Goal: Information Seeking & Learning: Learn about a topic

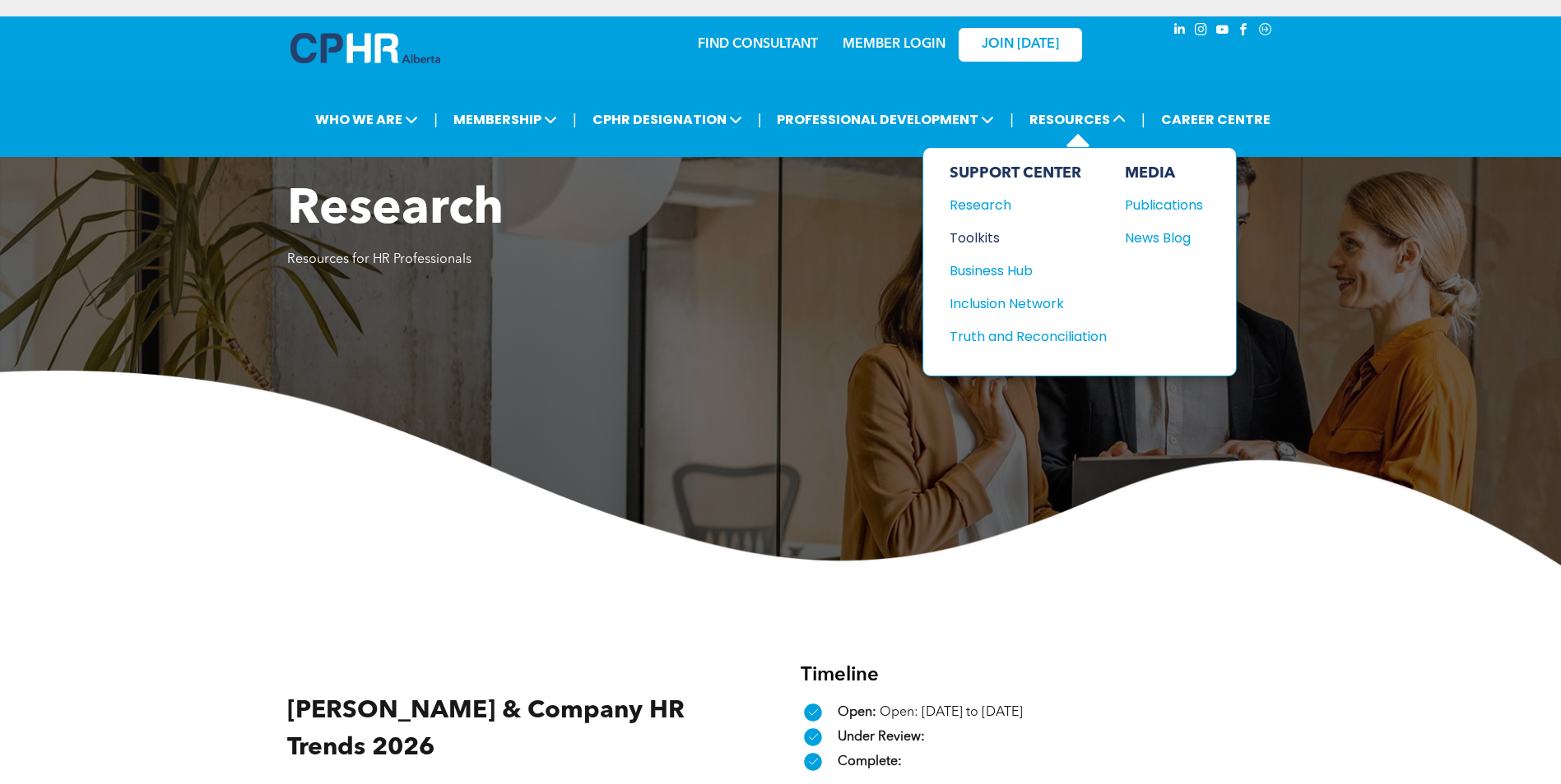
click at [984, 234] on div "Toolkits" at bounding box center [1020, 238] width 142 height 21
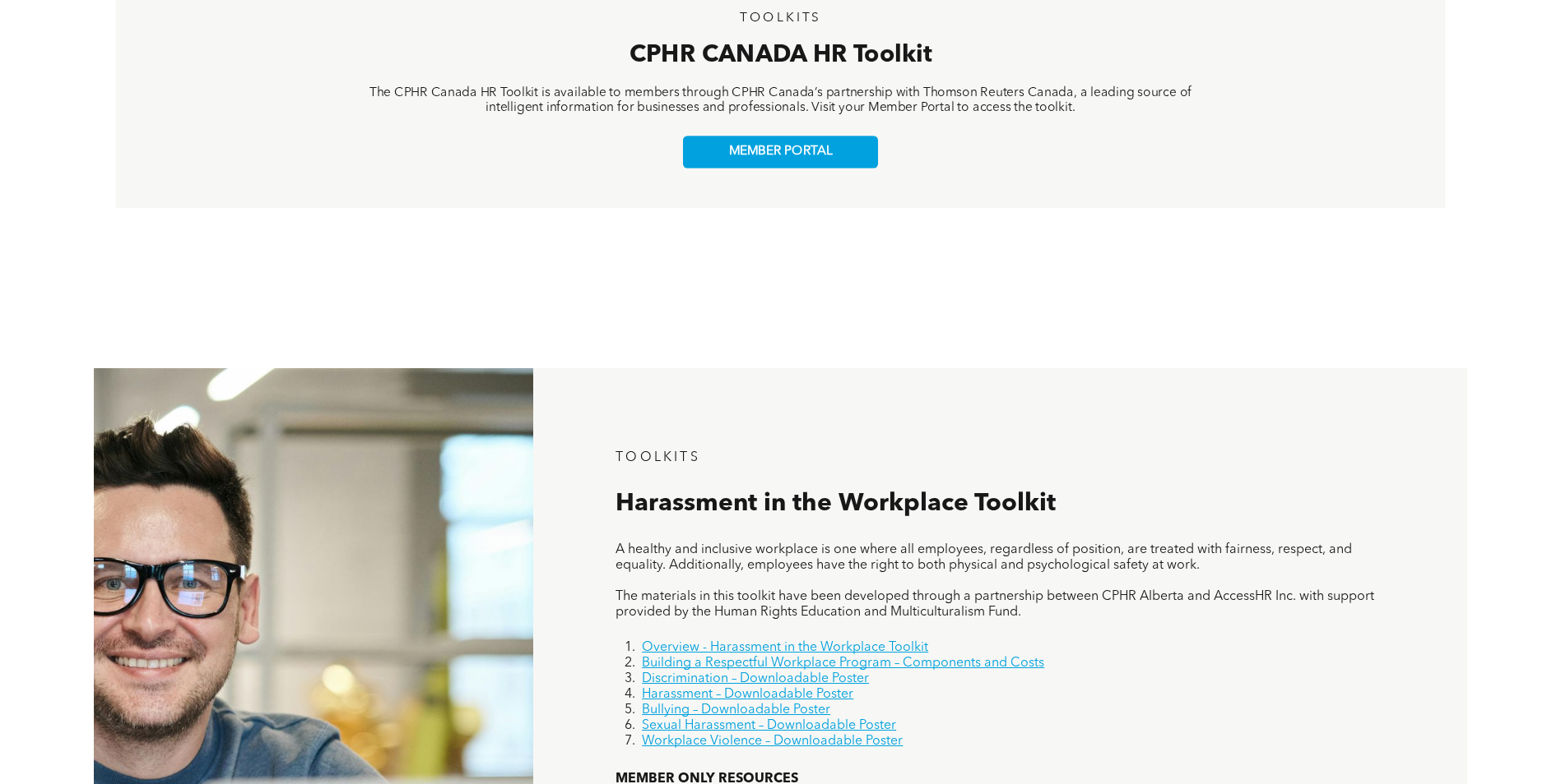
scroll to position [436, 0]
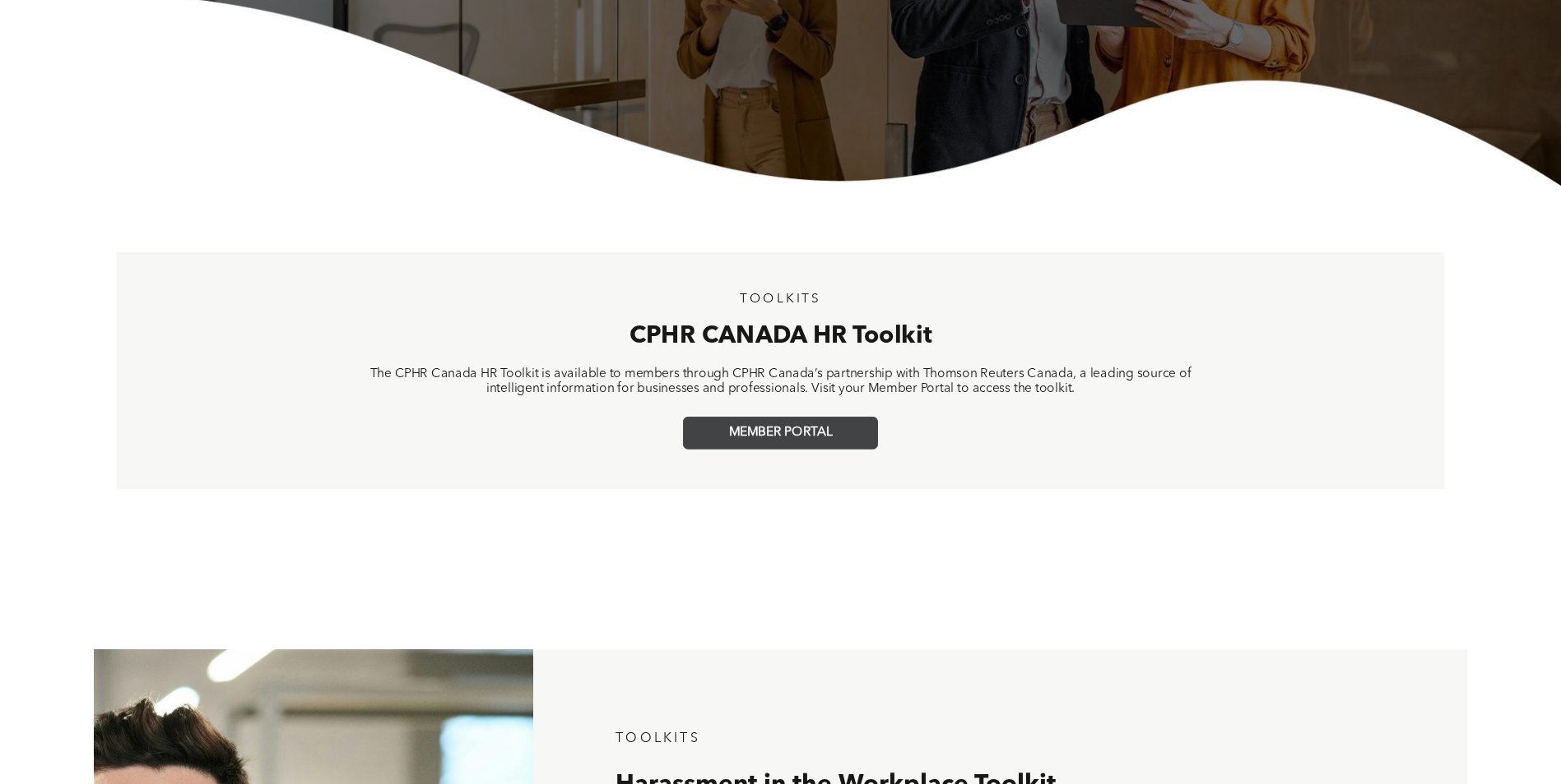
click at [828, 434] on span "MEMBER PORTAL" at bounding box center [780, 433] width 104 height 15
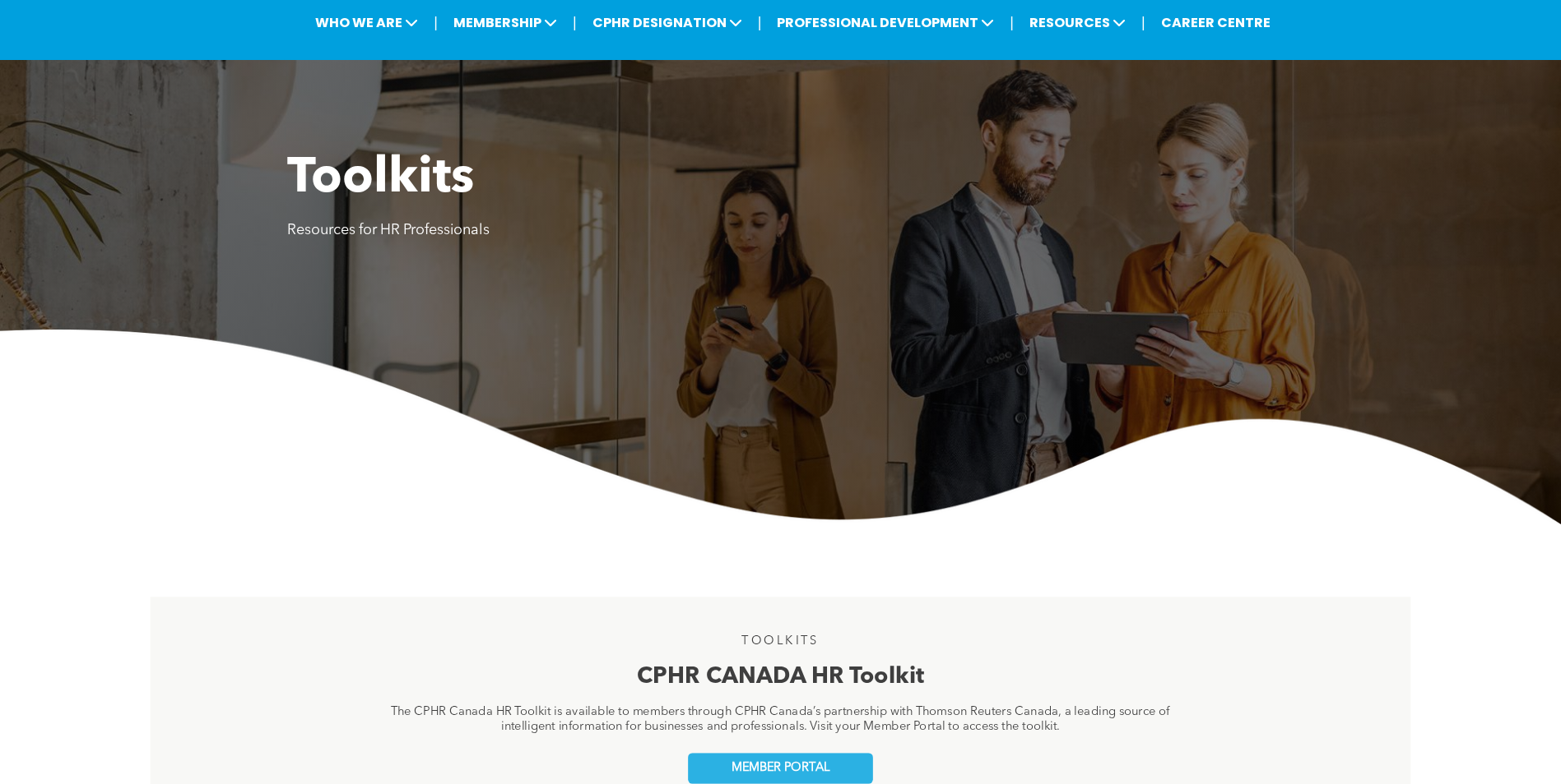
scroll to position [0, 0]
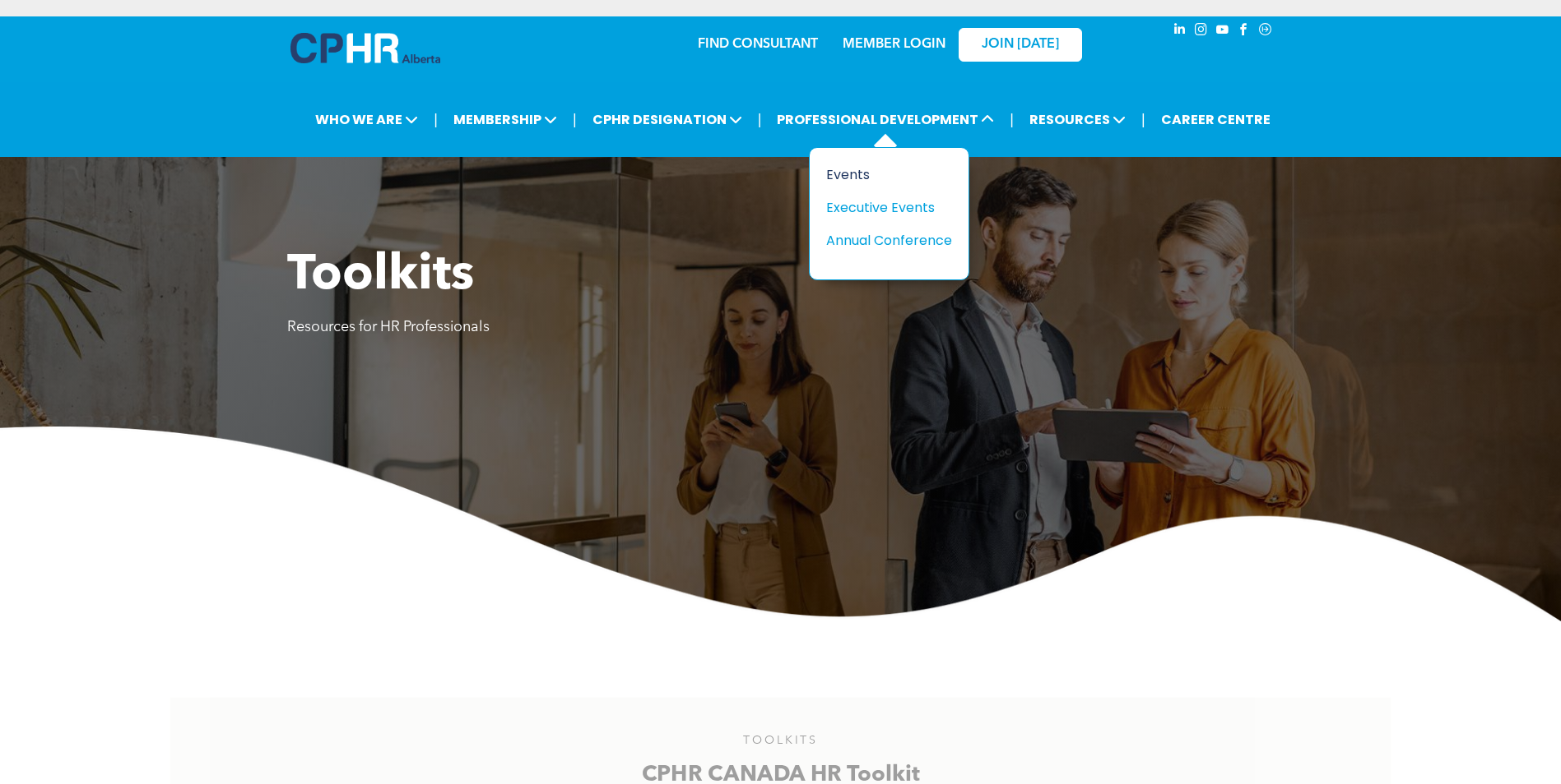
click at [843, 170] on div "Events" at bounding box center [883, 174] width 114 height 21
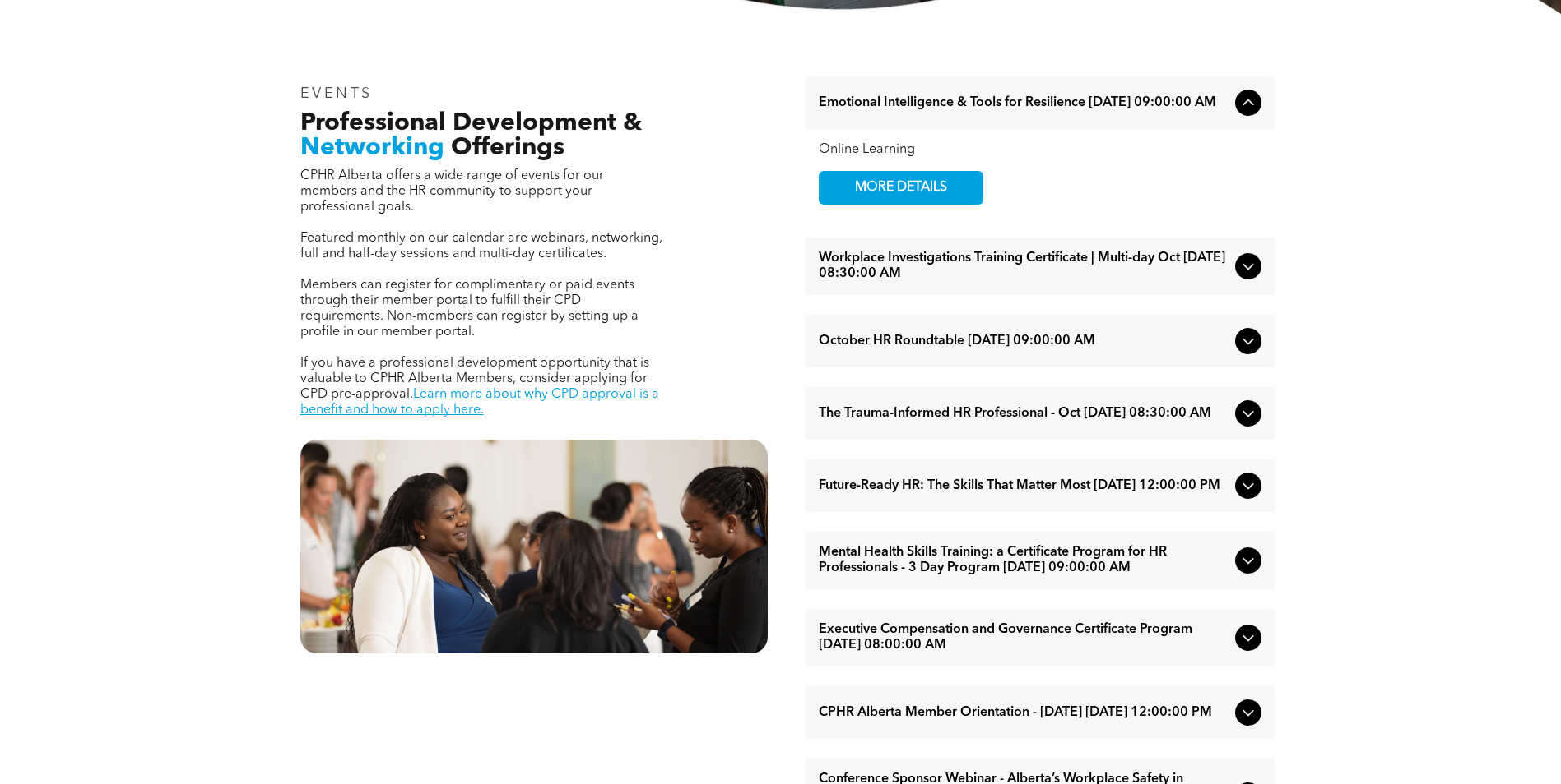
scroll to position [411, 0]
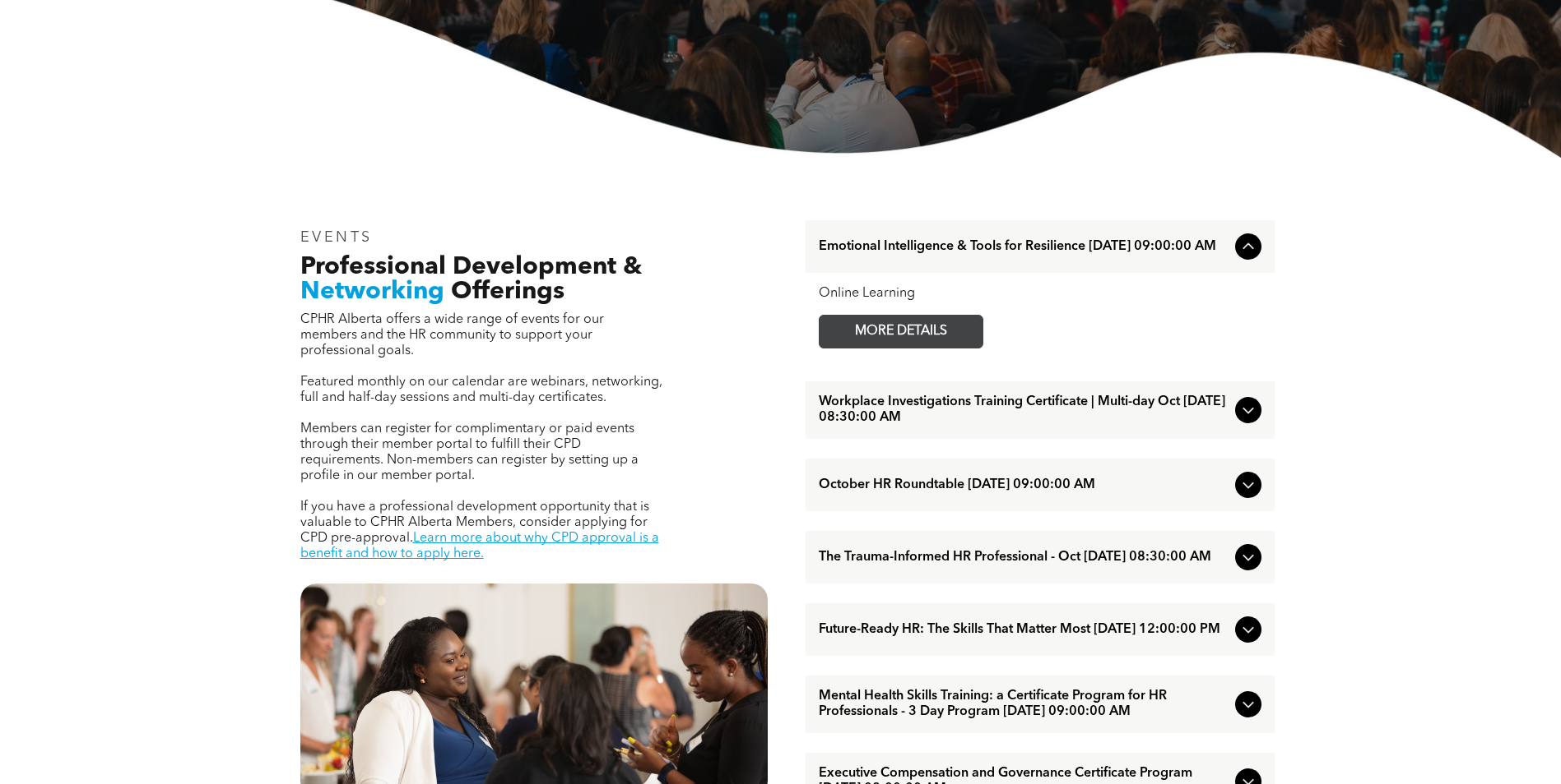
click at [868, 338] on span "MORE DETAILS" at bounding box center [900, 332] width 130 height 32
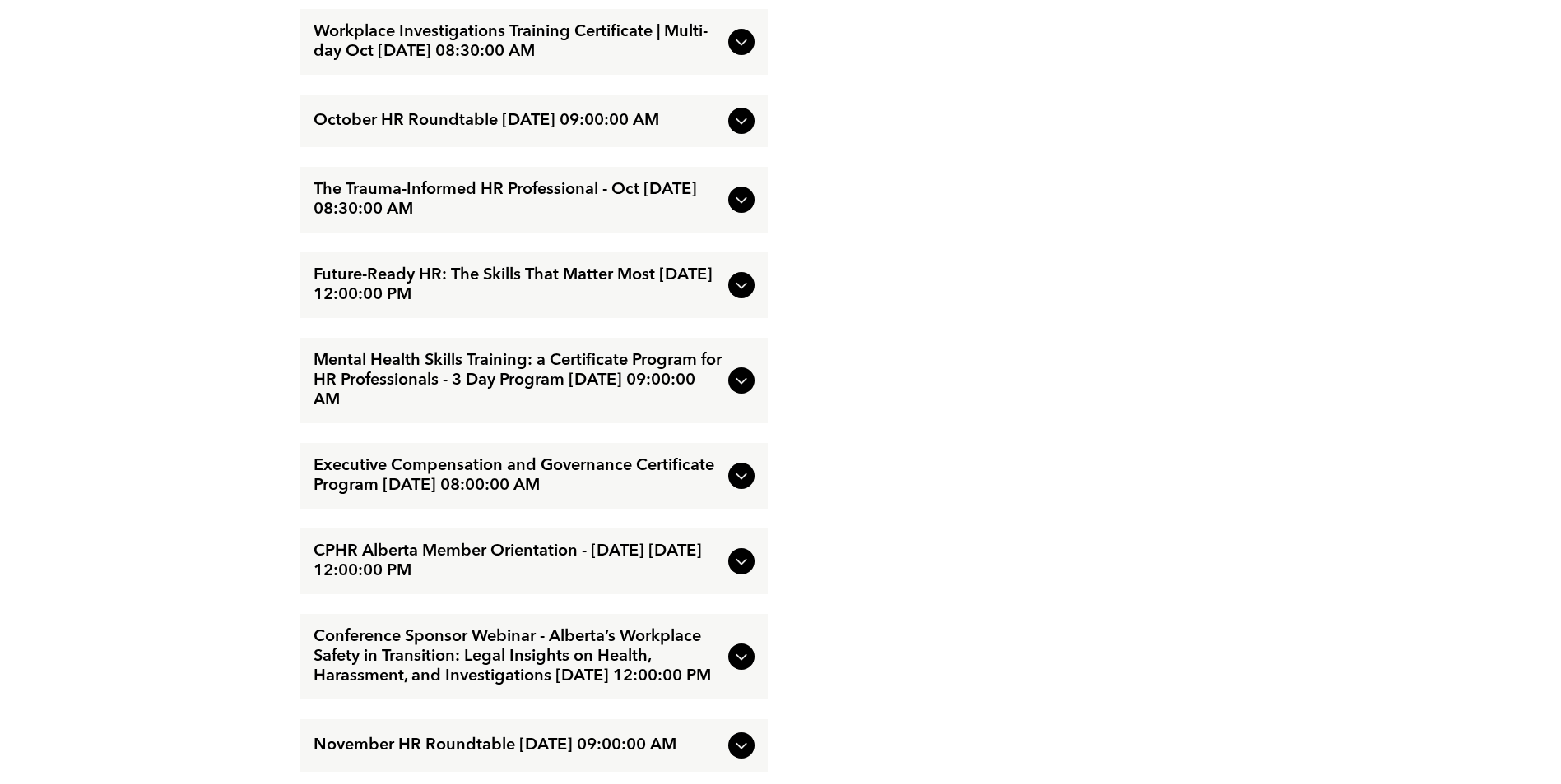
scroll to position [2056, 0]
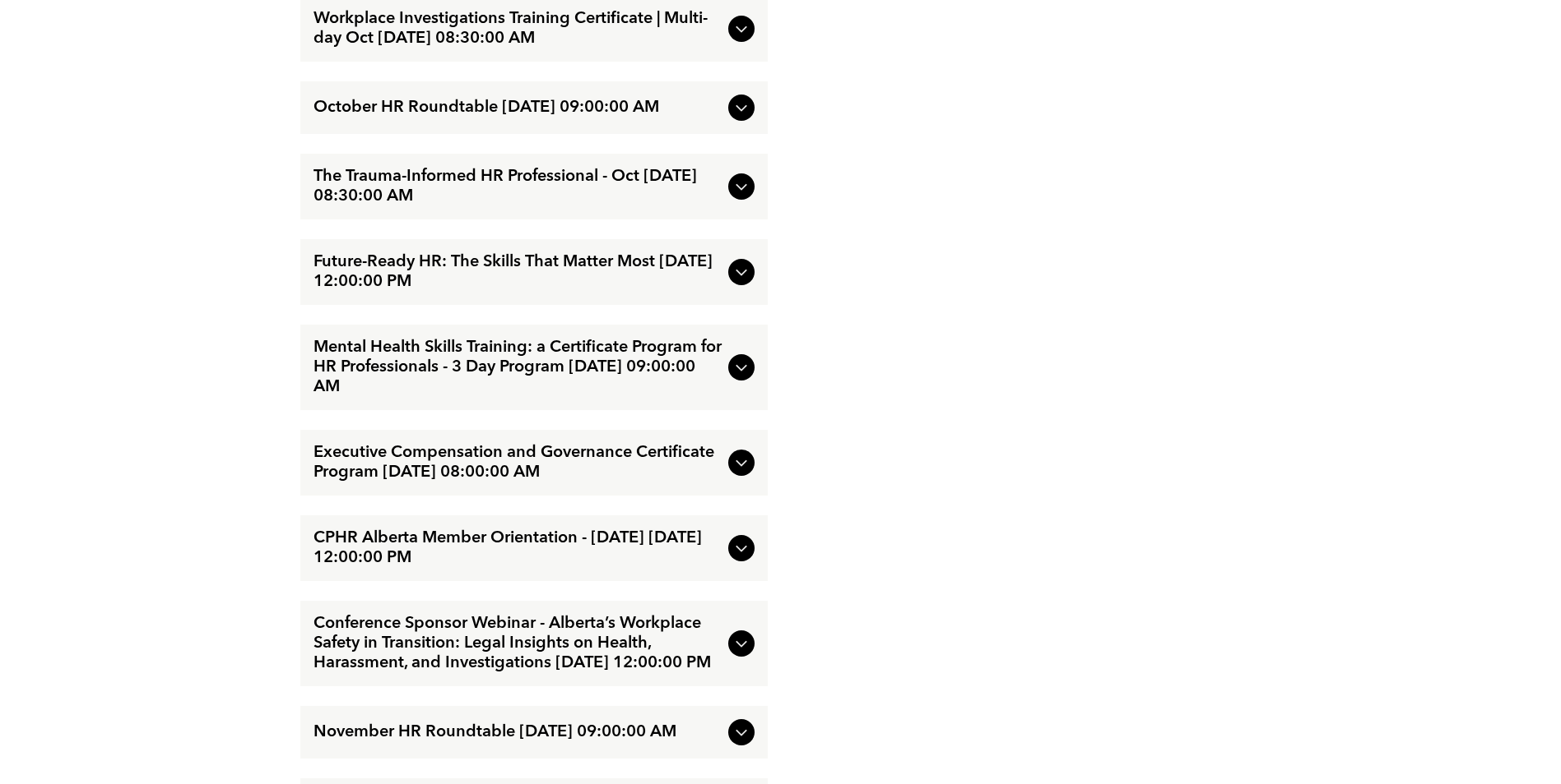
click at [740, 262] on icon at bounding box center [741, 272] width 20 height 20
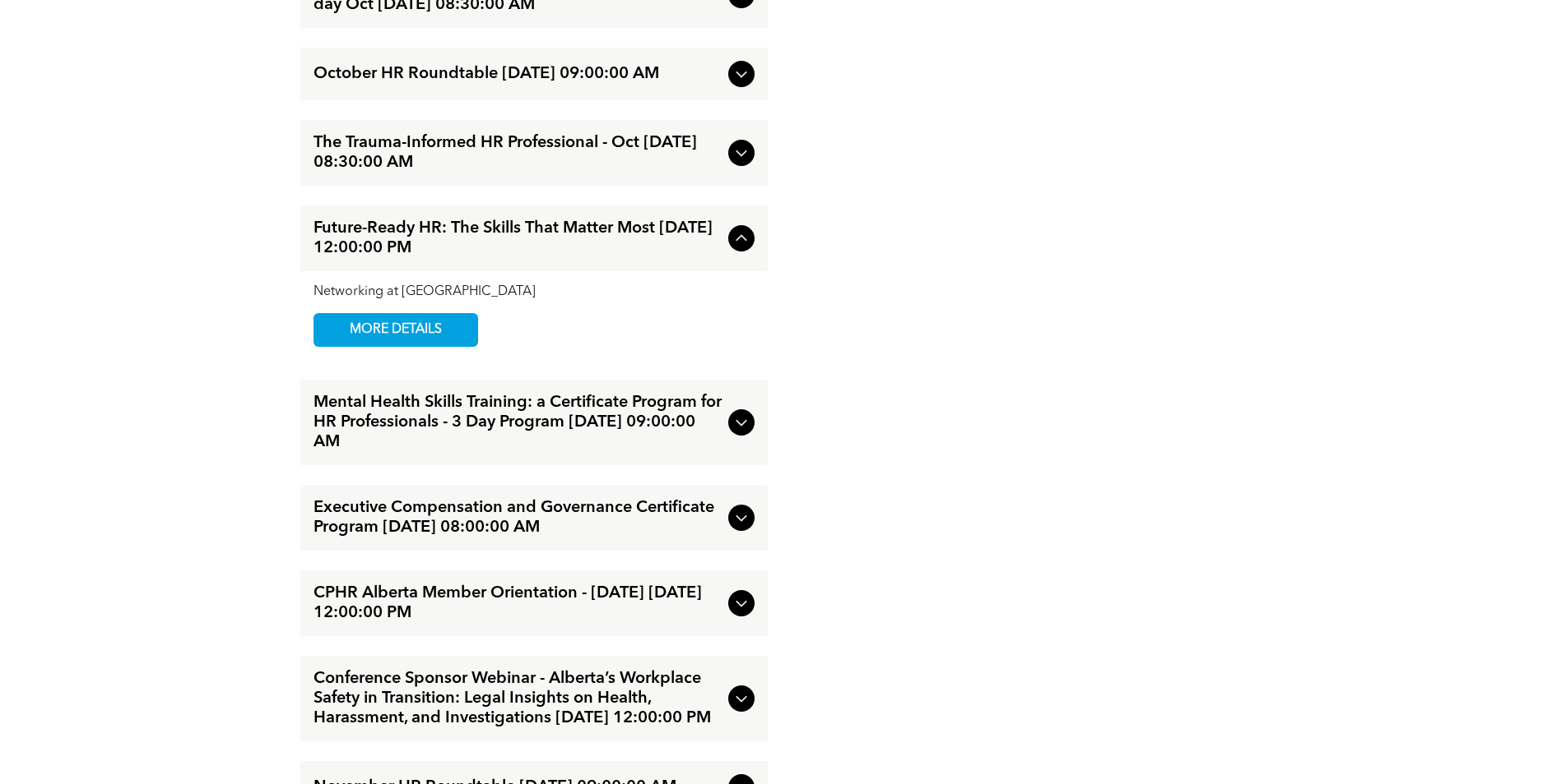
scroll to position [1967, 0]
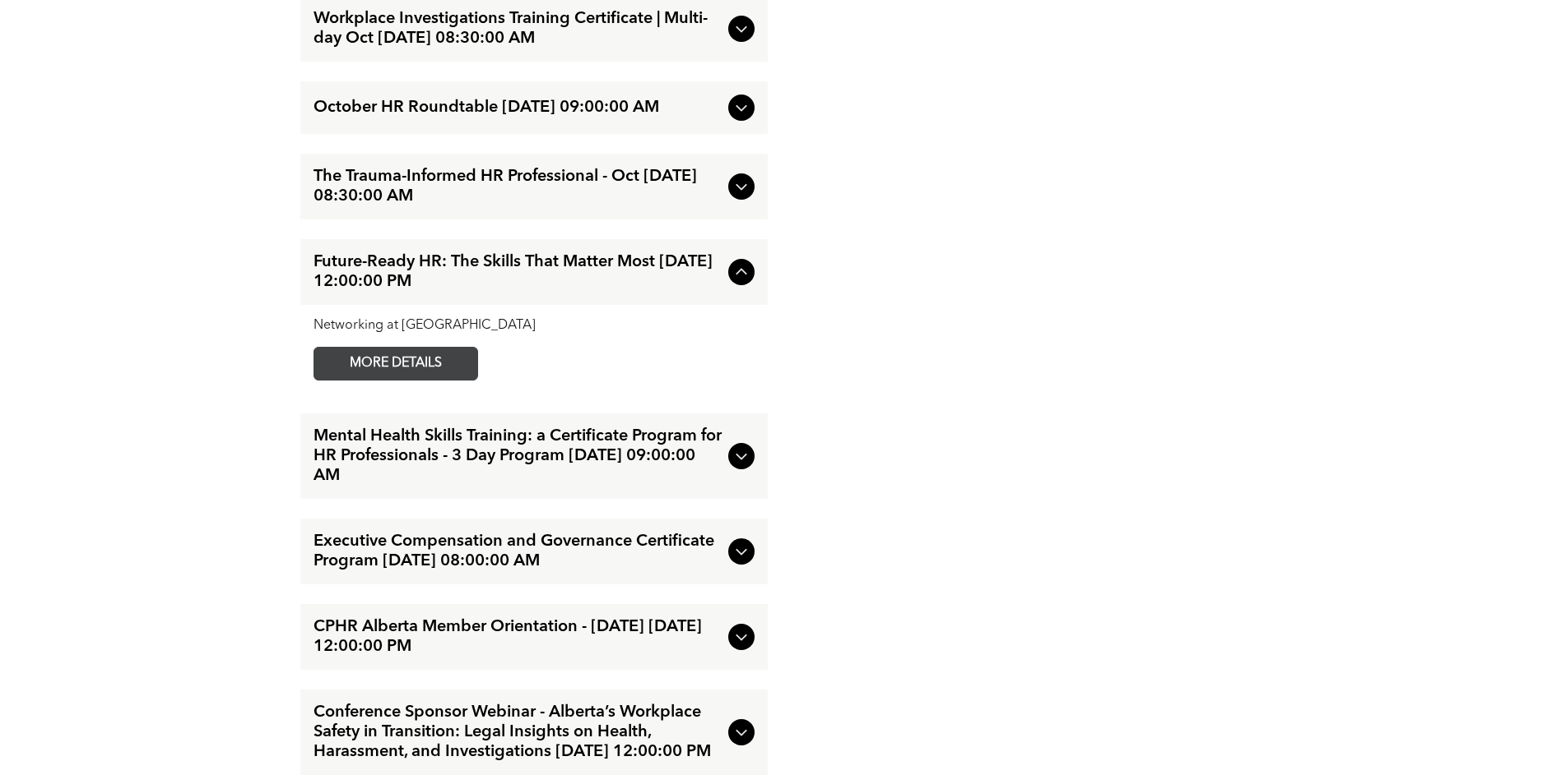
click at [400, 357] on span "MORE DETAILS" at bounding box center [395, 363] width 130 height 32
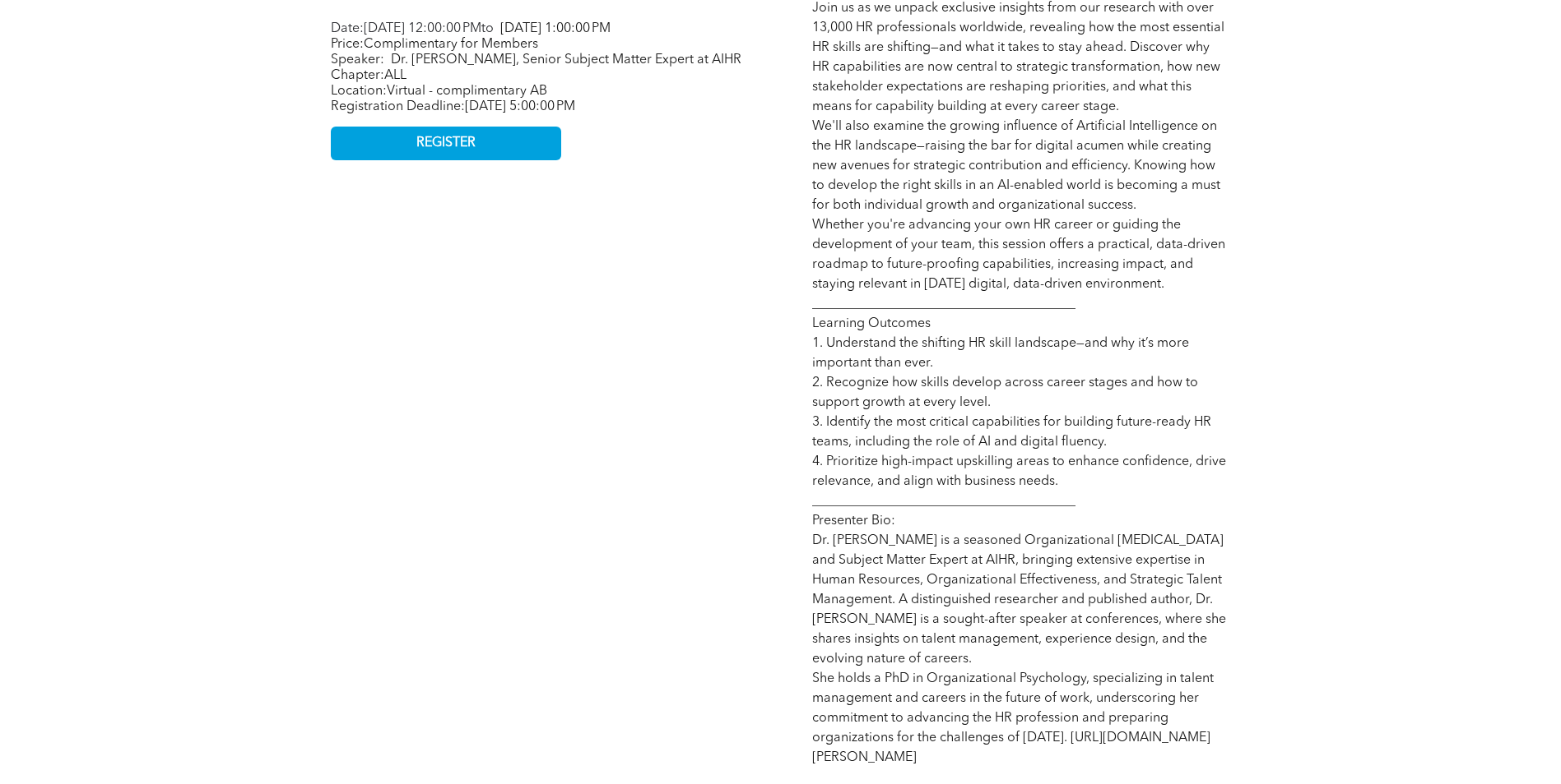
scroll to position [1069, 0]
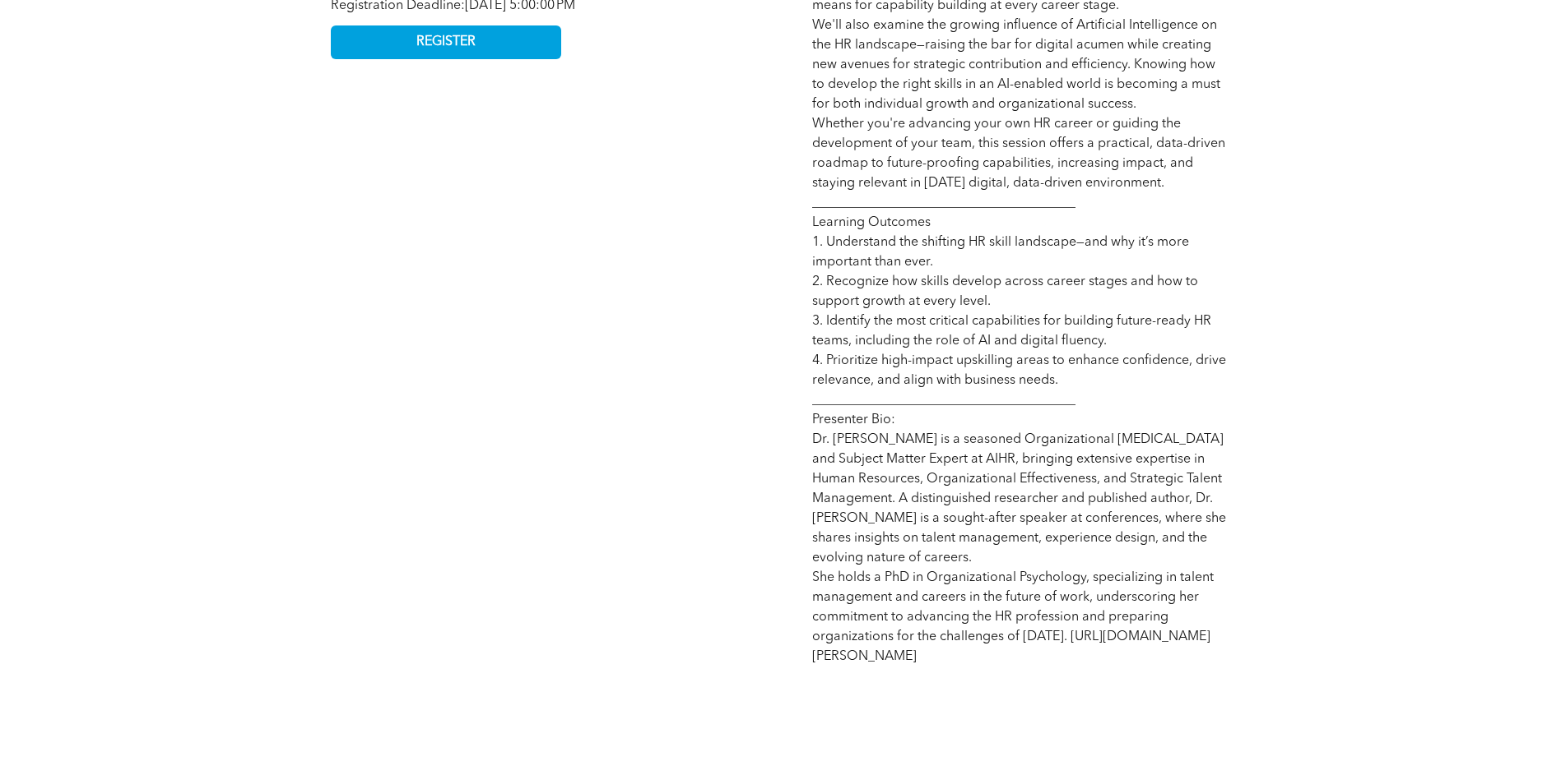
drag, startPoint x: 813, startPoint y: 655, endPoint x: 1135, endPoint y: 662, distance: 322.1
click at [1135, 662] on p "The world of HR is evolving faster than ever—and so are the skills required to …" at bounding box center [1021, 242] width 418 height 848
copy span "https://www.linkedin.com/in/marna-van-der-merwe/"
click at [1253, 626] on div "Future-Ready HR: The Skills That Matter Most Networking at Noon Future-Ready HR…" at bounding box center [780, 227] width 988 height 1158
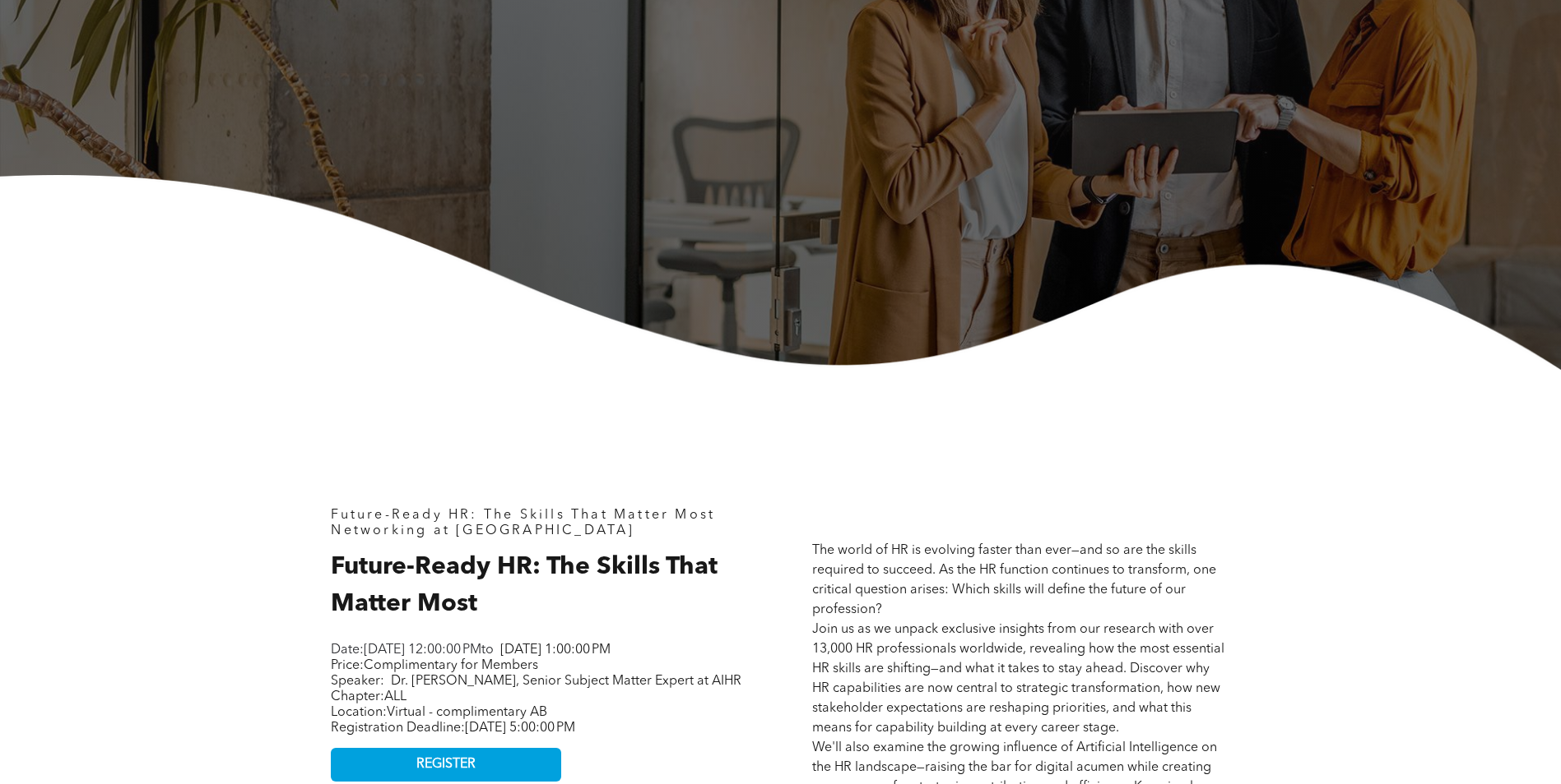
scroll to position [0, 0]
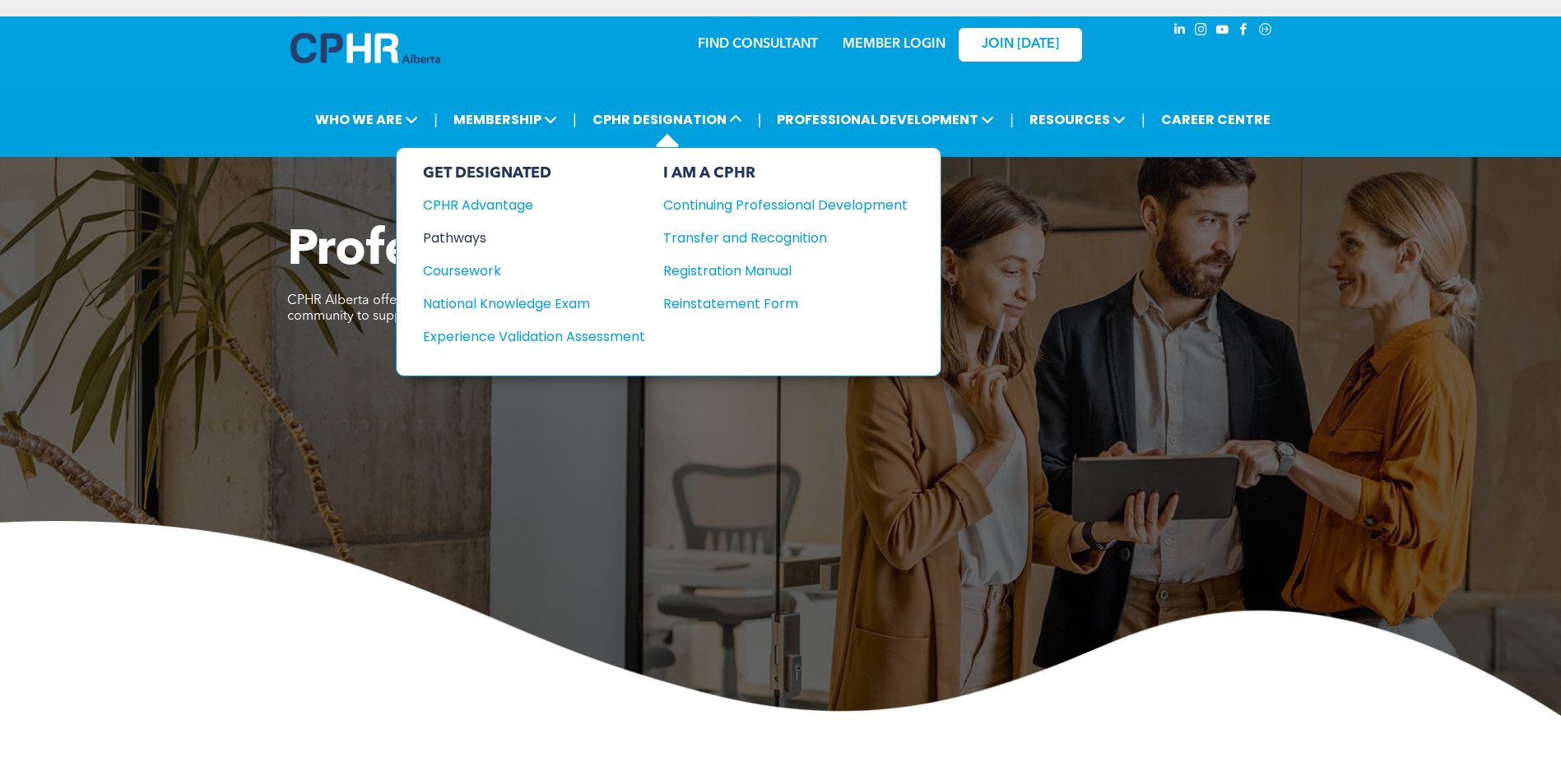
click at [459, 234] on div "Pathways" at bounding box center [523, 238] width 200 height 21
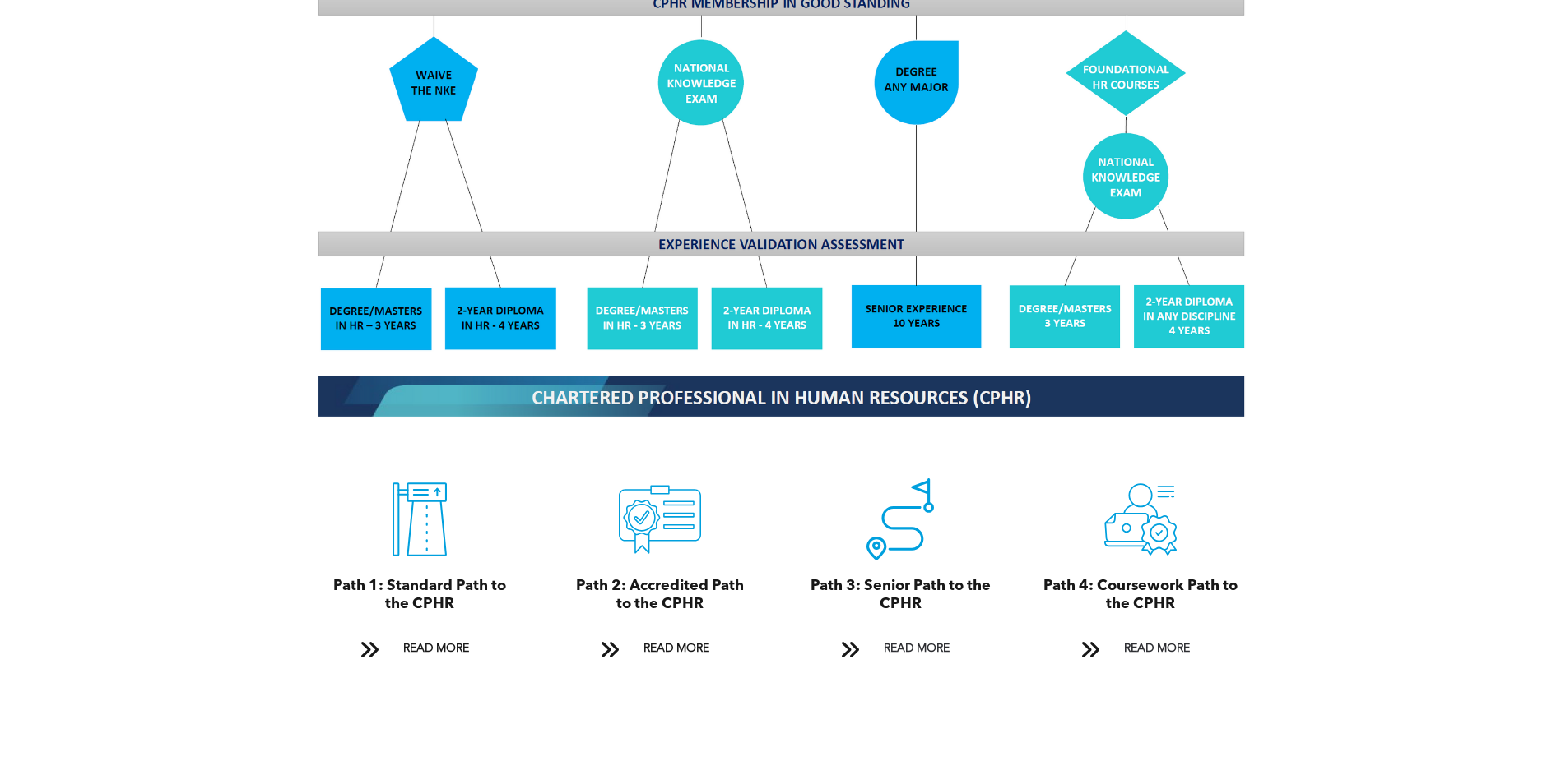
scroll to position [1562, 0]
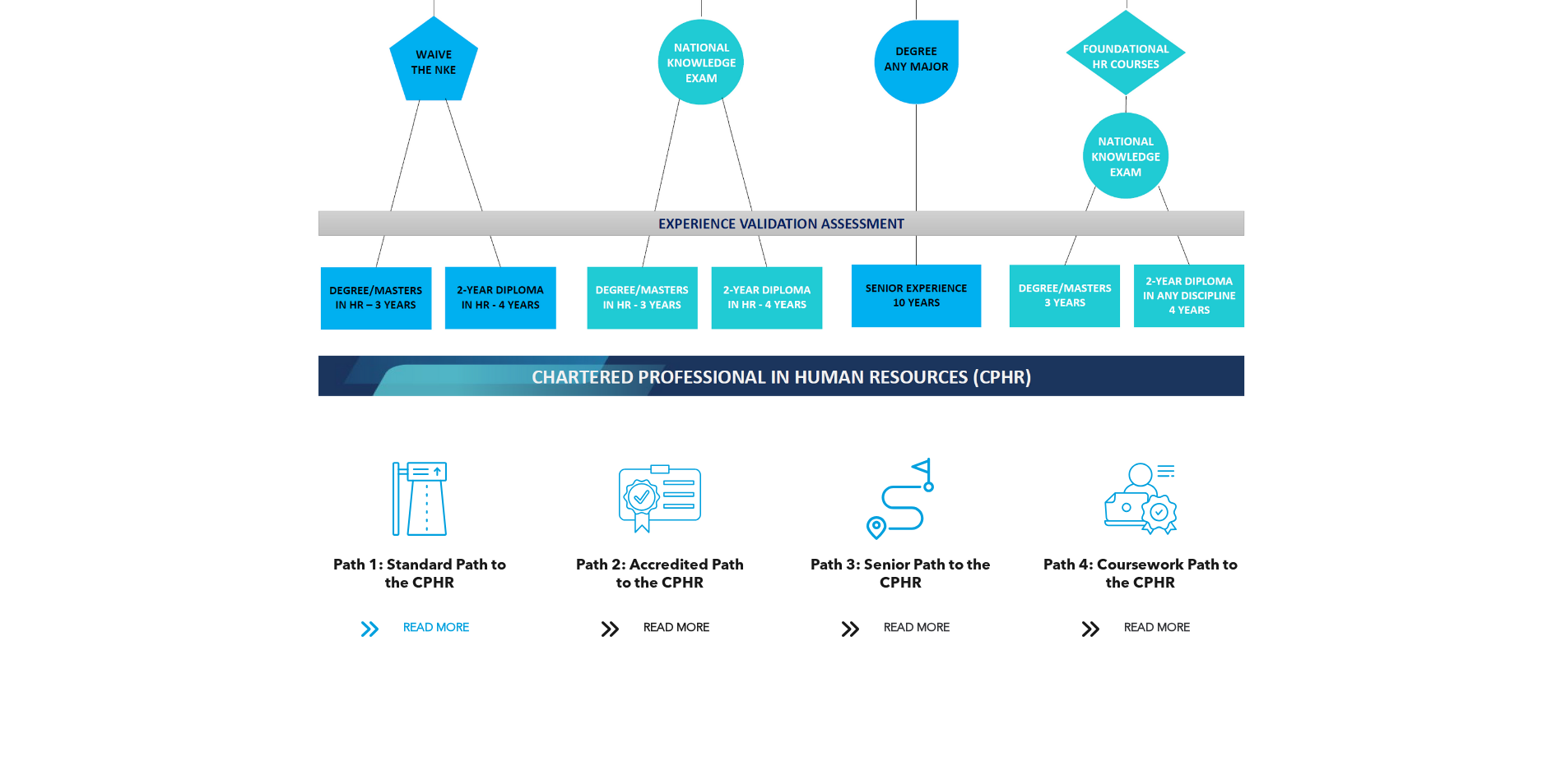
click at [449, 614] on span "READ MORE" at bounding box center [436, 629] width 77 height 31
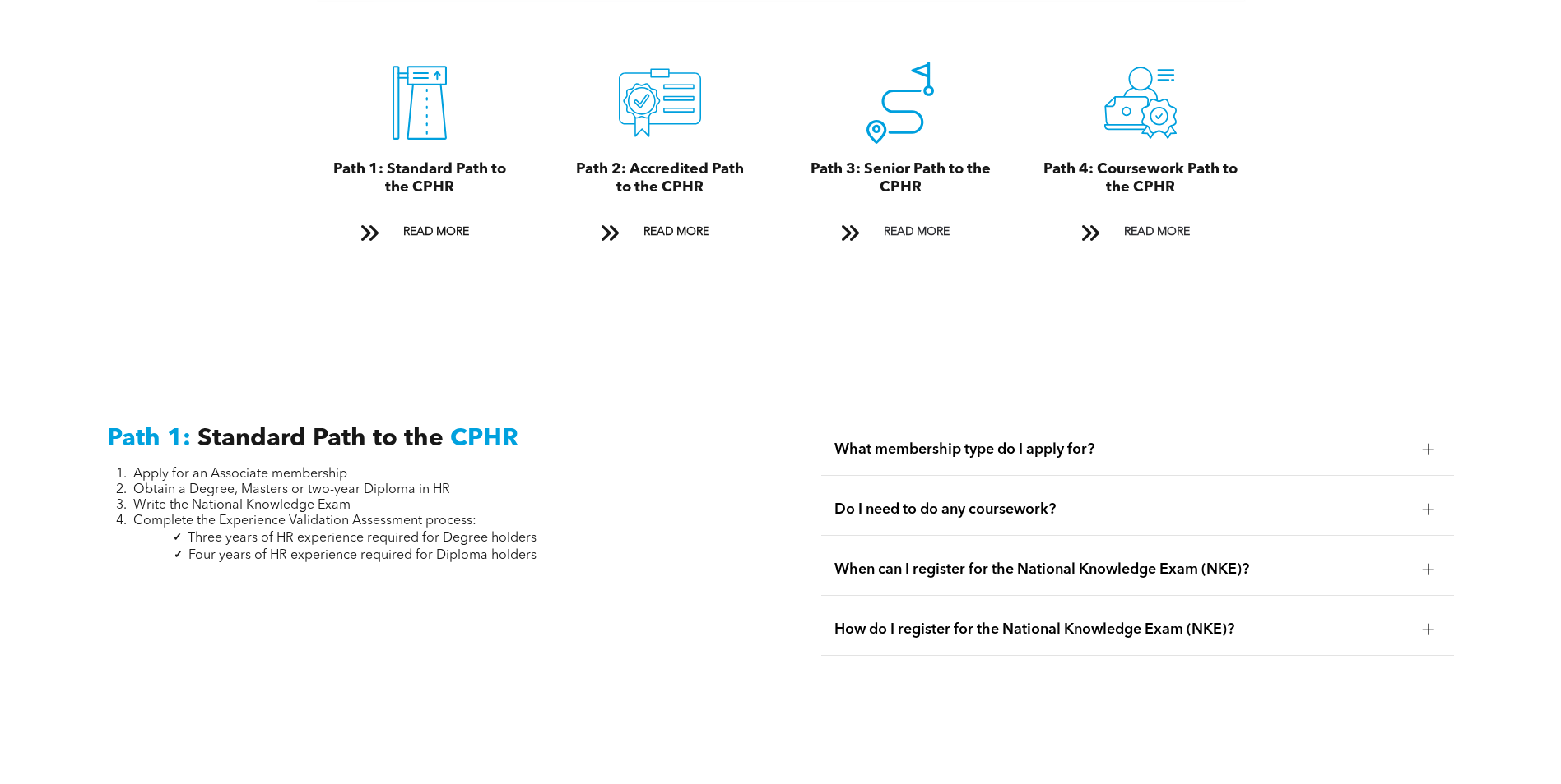
scroll to position [1794, 0]
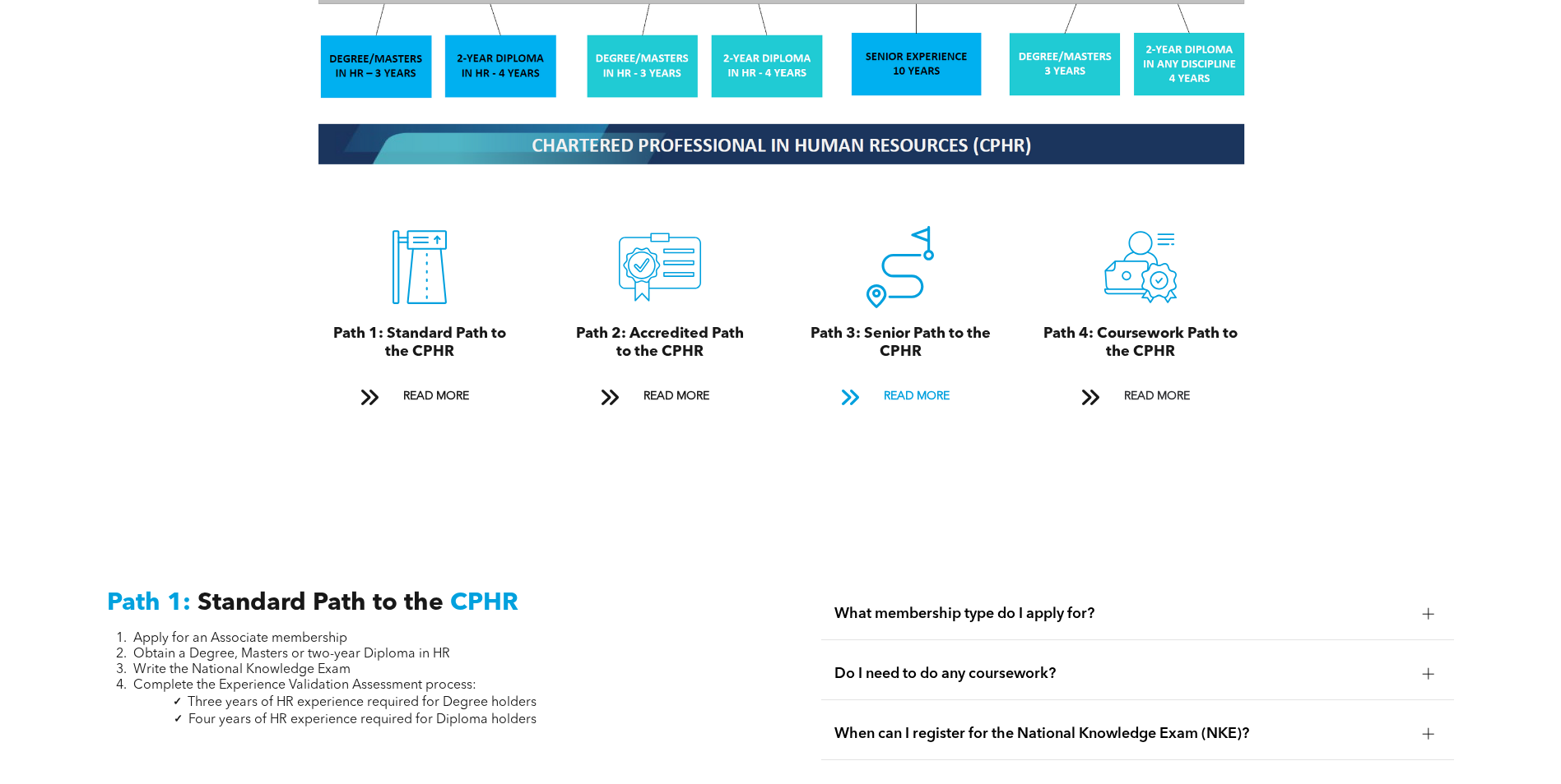
drag, startPoint x: 904, startPoint y: 376, endPoint x: 904, endPoint y: 391, distance: 15.0
click at [904, 381] on span "READ MORE" at bounding box center [916, 396] width 77 height 31
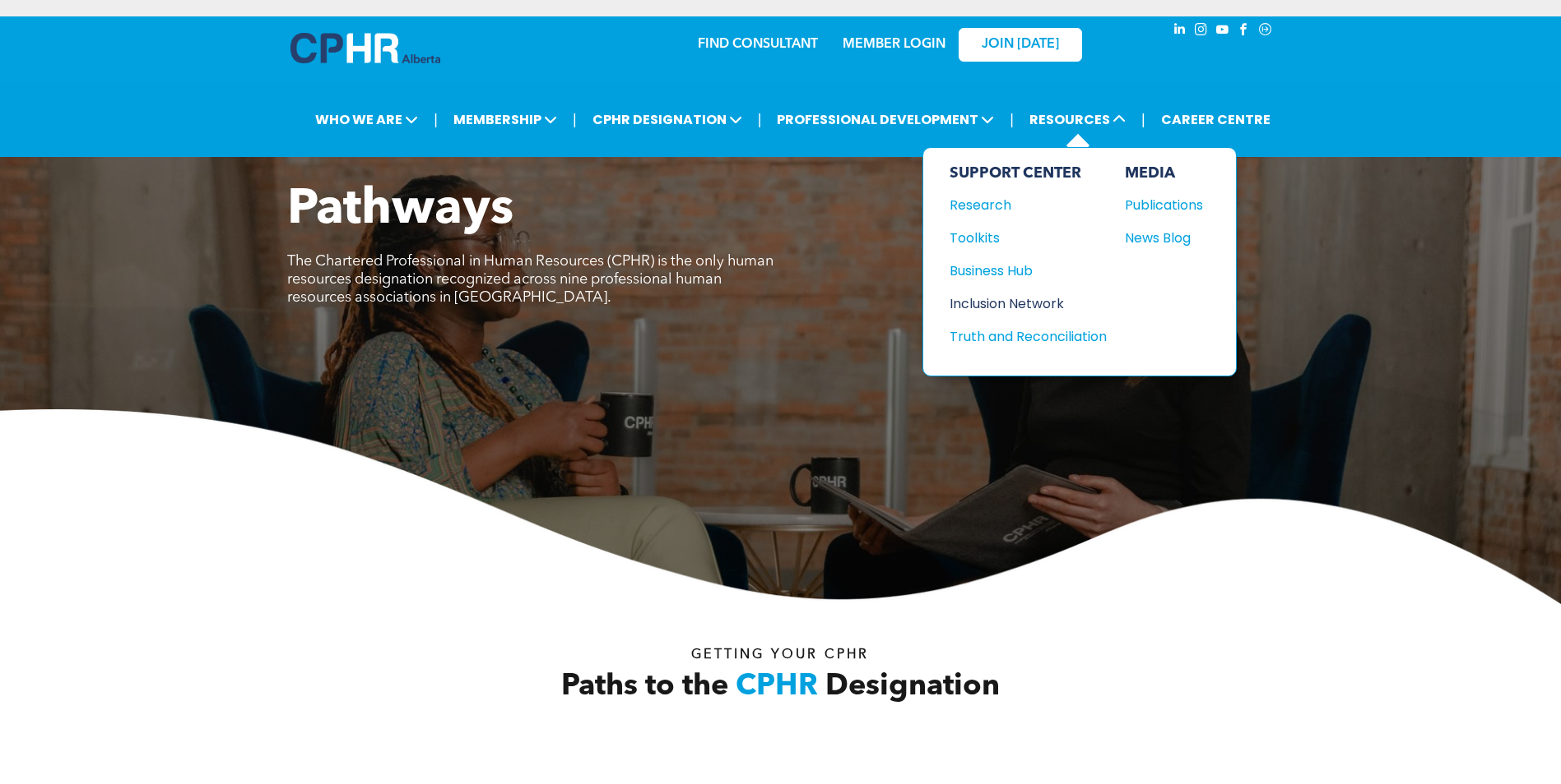
click at [975, 300] on div "Inclusion Network" at bounding box center [1020, 304] width 142 height 21
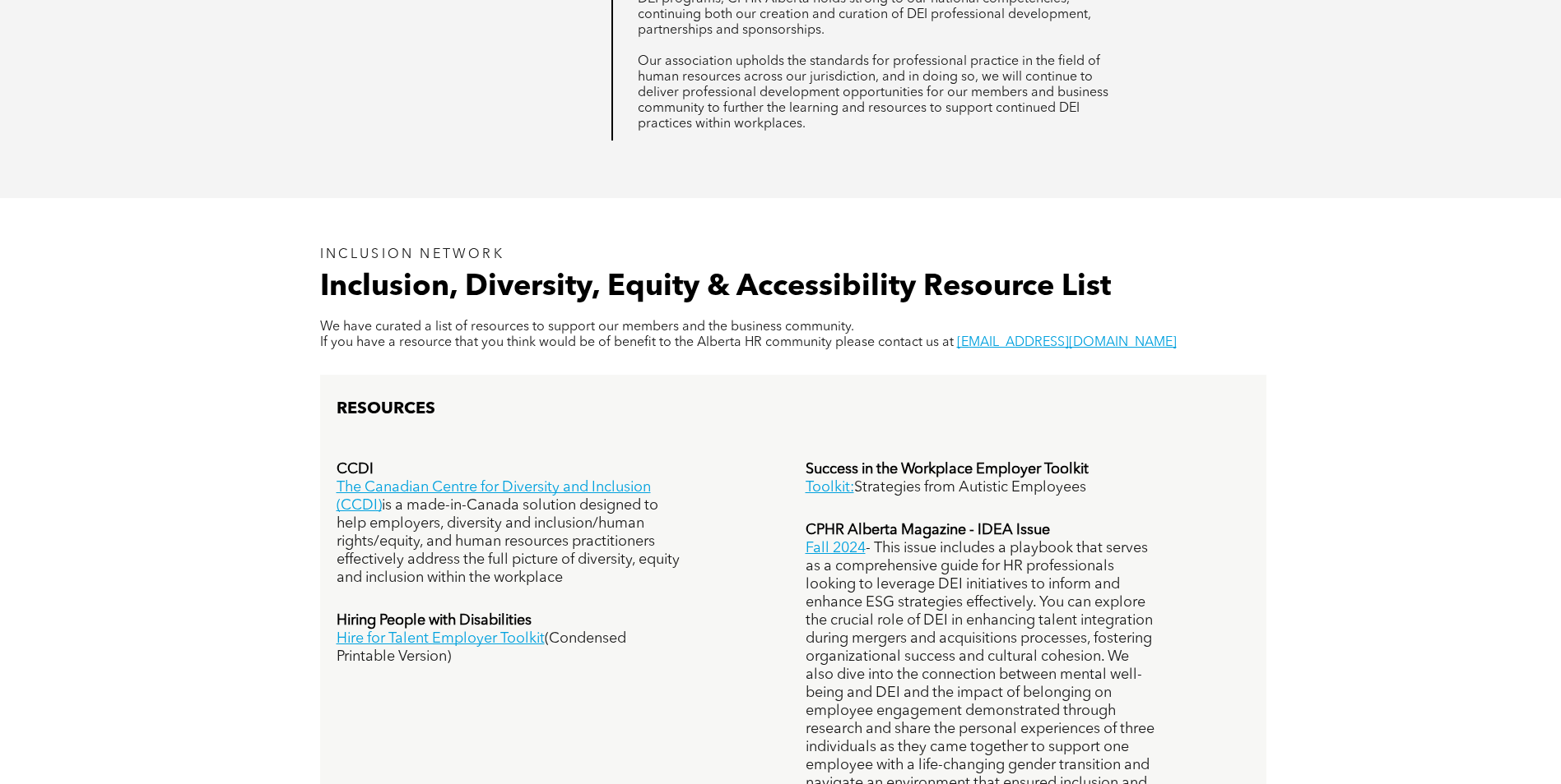
scroll to position [987, 0]
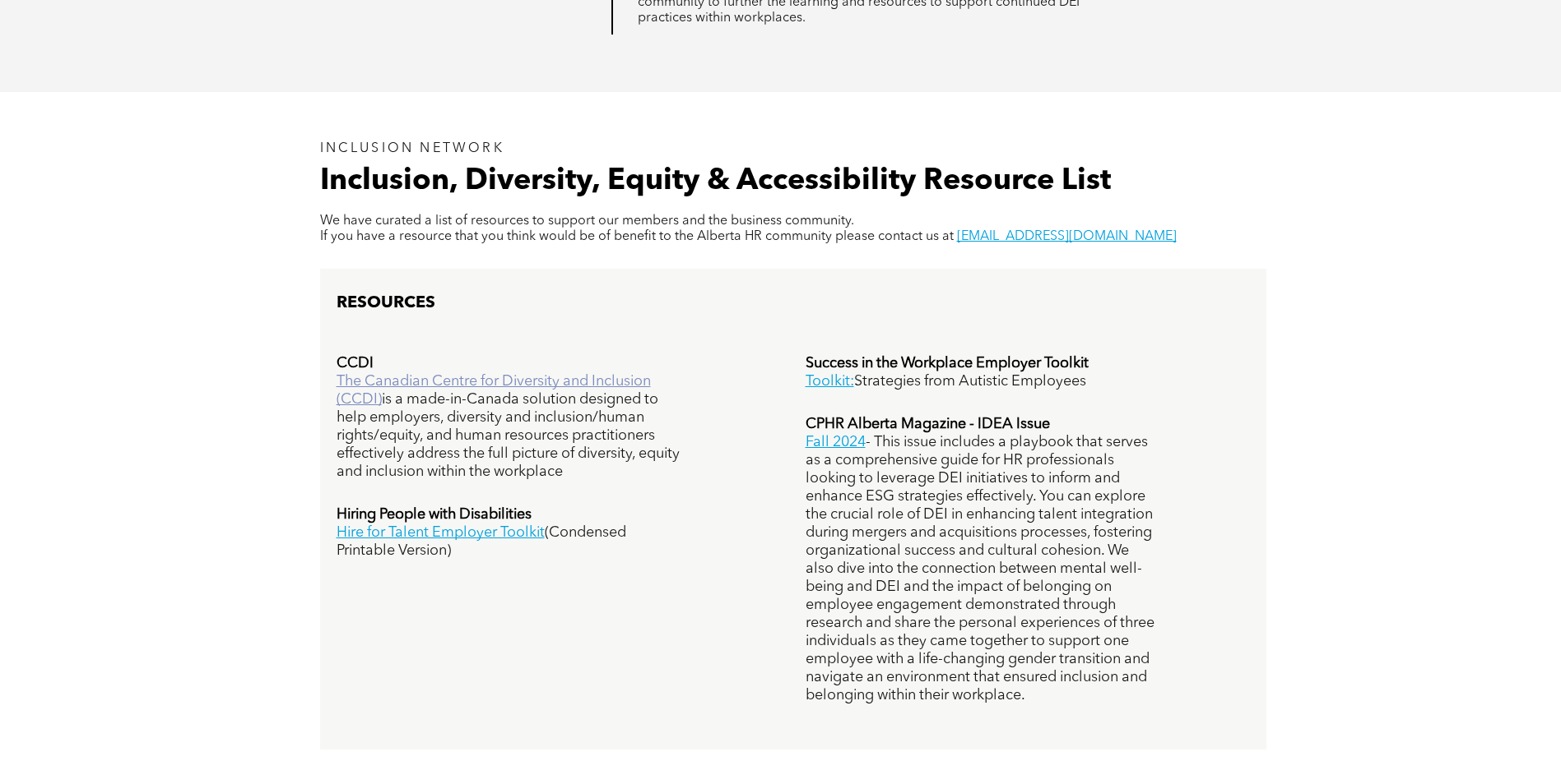
click at [432, 380] on link "The Canadian Centre for Diversity and Inclusion (CCDI)" at bounding box center [493, 390] width 314 height 33
